Goal: Information Seeking & Learning: Find specific fact

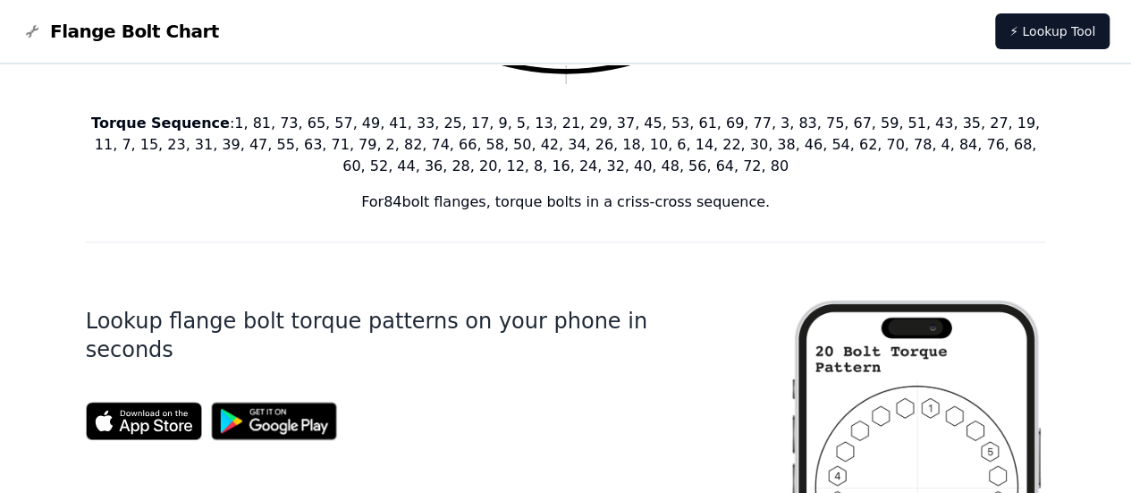
scroll to position [583, 0]
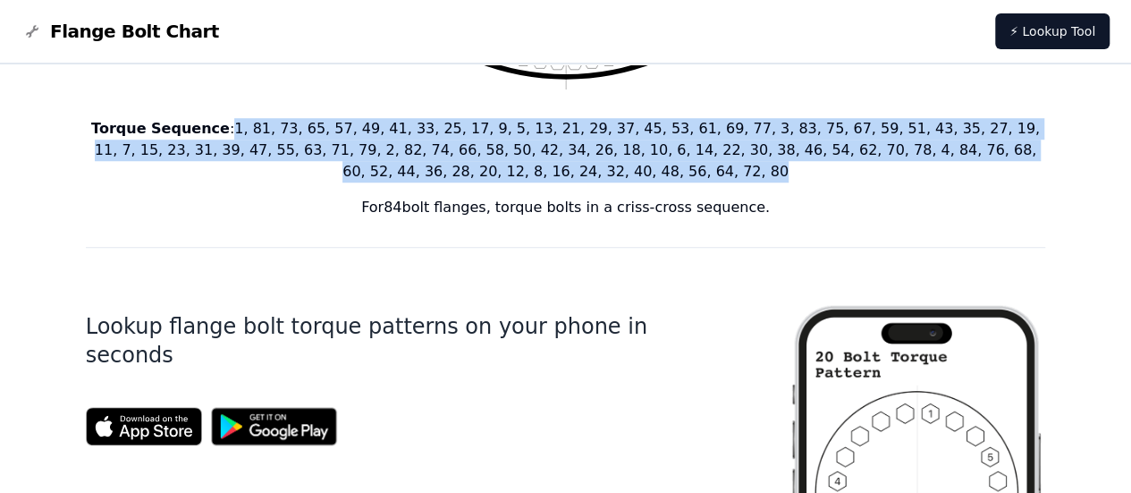
drag, startPoint x: 209, startPoint y: 127, endPoint x: 596, endPoint y: 170, distance: 389.5
click at [596, 170] on p "Torque Sequence : 1, 81, 73, 65, 57, 49, 41, 33, 25, 17, 9, 5, 13, 21, 29, 37, …" at bounding box center [566, 150] width 960 height 64
copy p "1, 81, 73, 65, 57, 49, 41, 33, 25, 17, 9, 5, 13, 21, 29, 37, 45, 53, 61, 69, 77…"
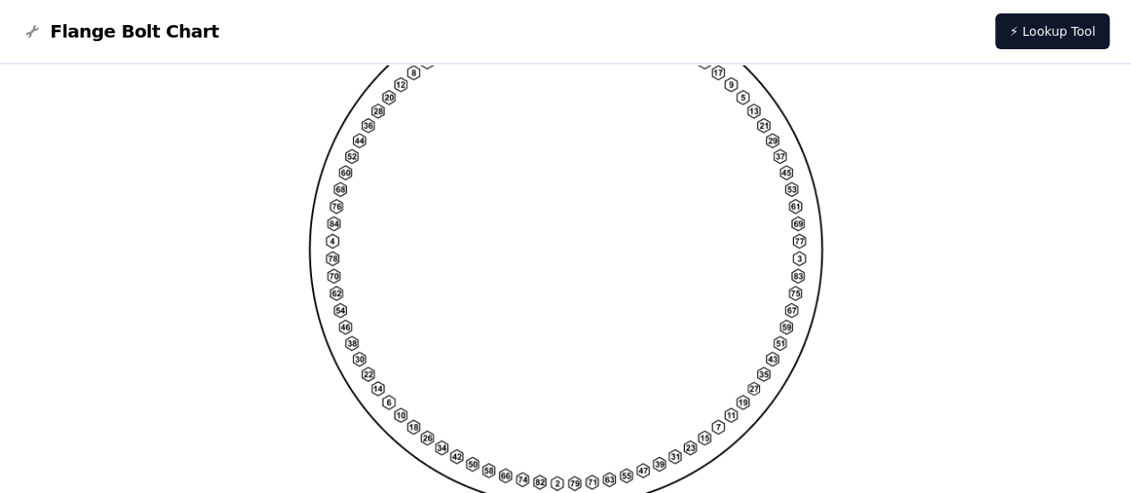
scroll to position [1667, 0]
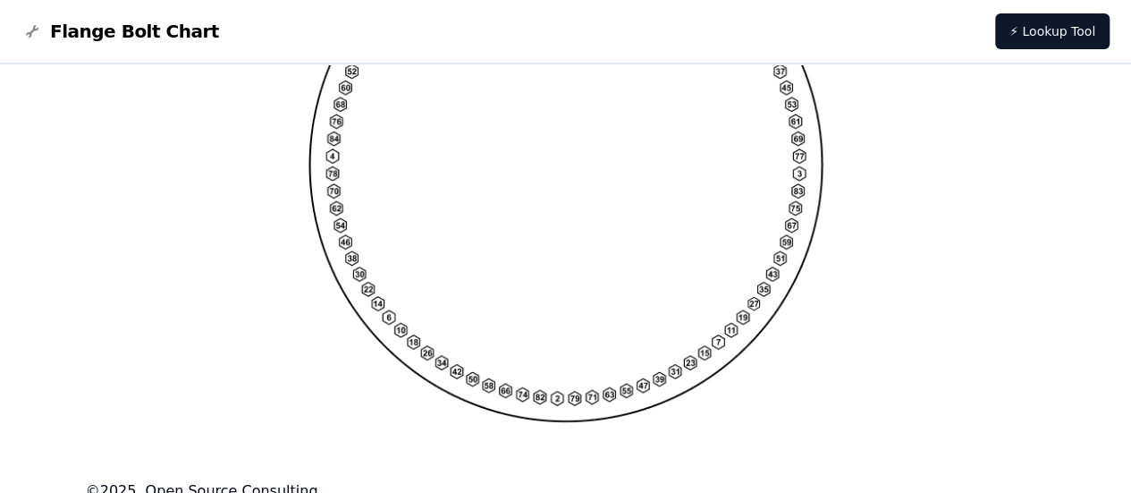
click at [460, 479] on footer "© 2025 , Open Source Consulting" at bounding box center [566, 489] width 960 height 21
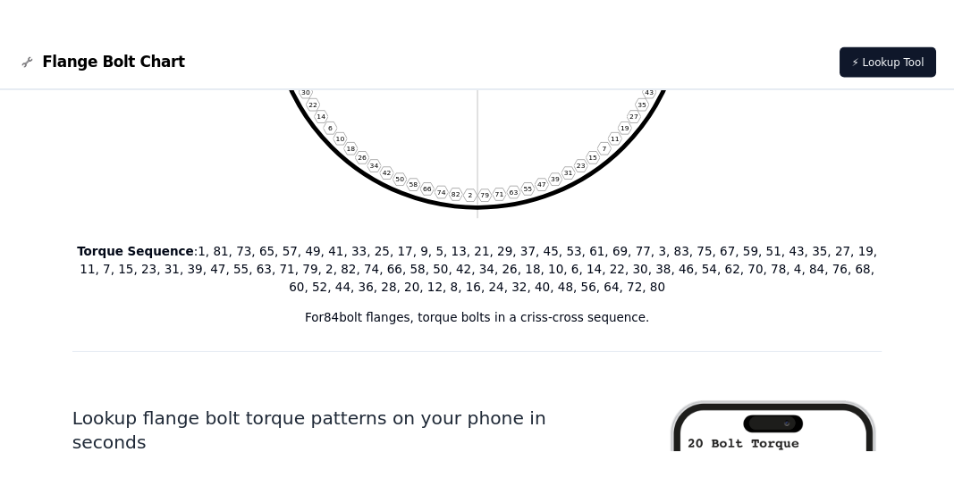
scroll to position [451, 0]
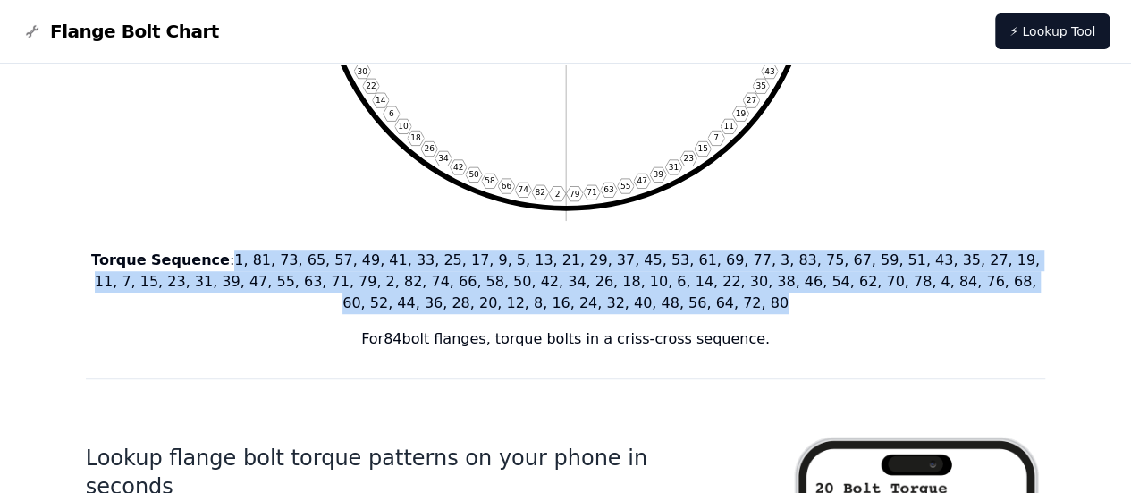
drag, startPoint x: 210, startPoint y: 260, endPoint x: 582, endPoint y: 294, distance: 373.4
click at [582, 294] on p "Torque Sequence : 1, 81, 73, 65, 57, 49, 41, 33, 25, 17, 9, 5, 13, 21, 29, 37, …" at bounding box center [566, 281] width 960 height 64
copy p "1, 81, 73, 65, 57, 49, 41, 33, 25, 17, 9, 5, 13, 21, 29, 37, 45, 53, 61, 69, 77…"
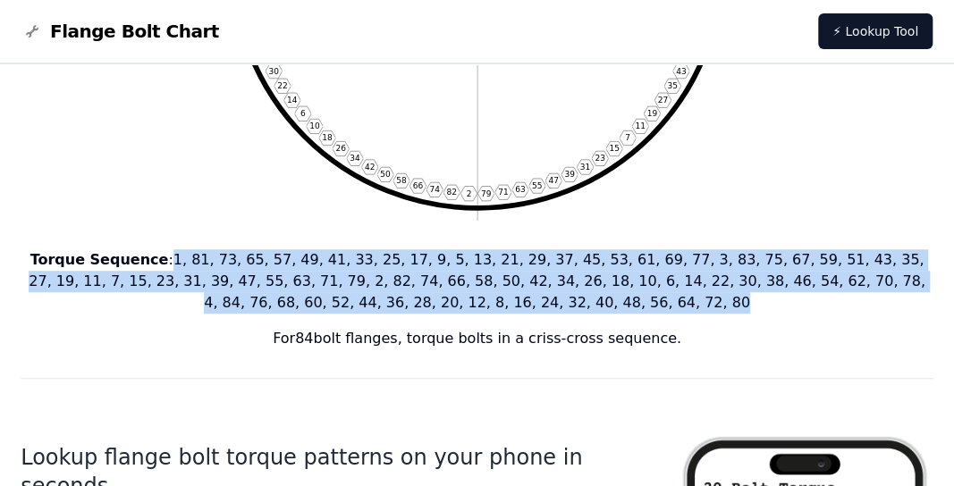
copy p "1, 81, 73, 65, 57, 49, 41, 33, 25, 17, 9, 5, 13, 21, 29, 37, 45, 53, 61, 69, 77…"
